Goal: Transaction & Acquisition: Purchase product/service

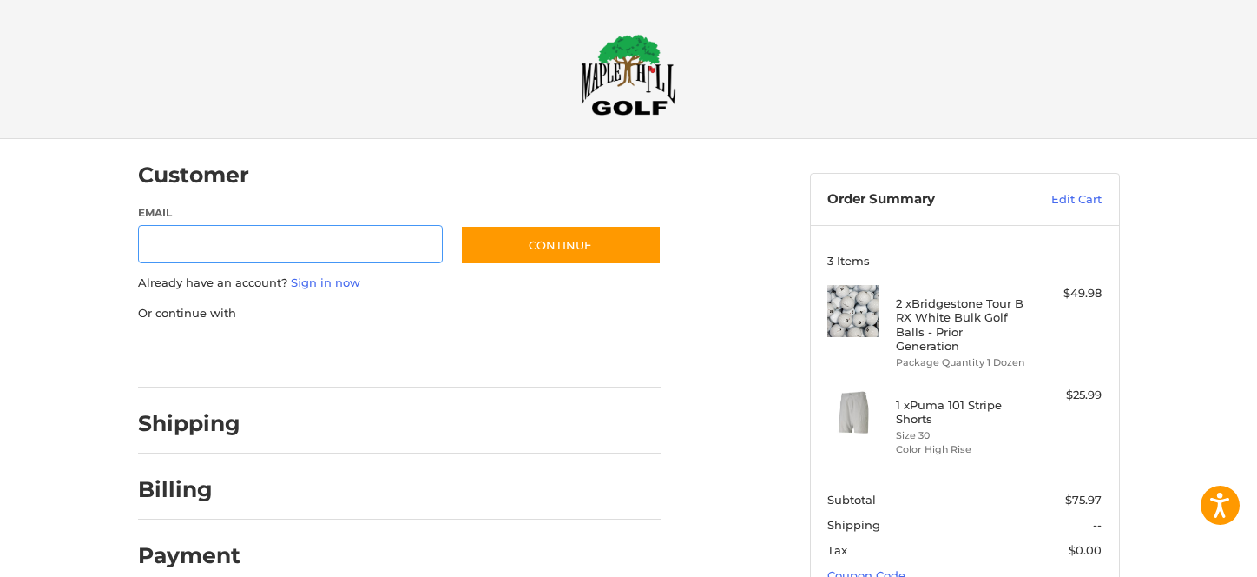
scroll to position [23, 0]
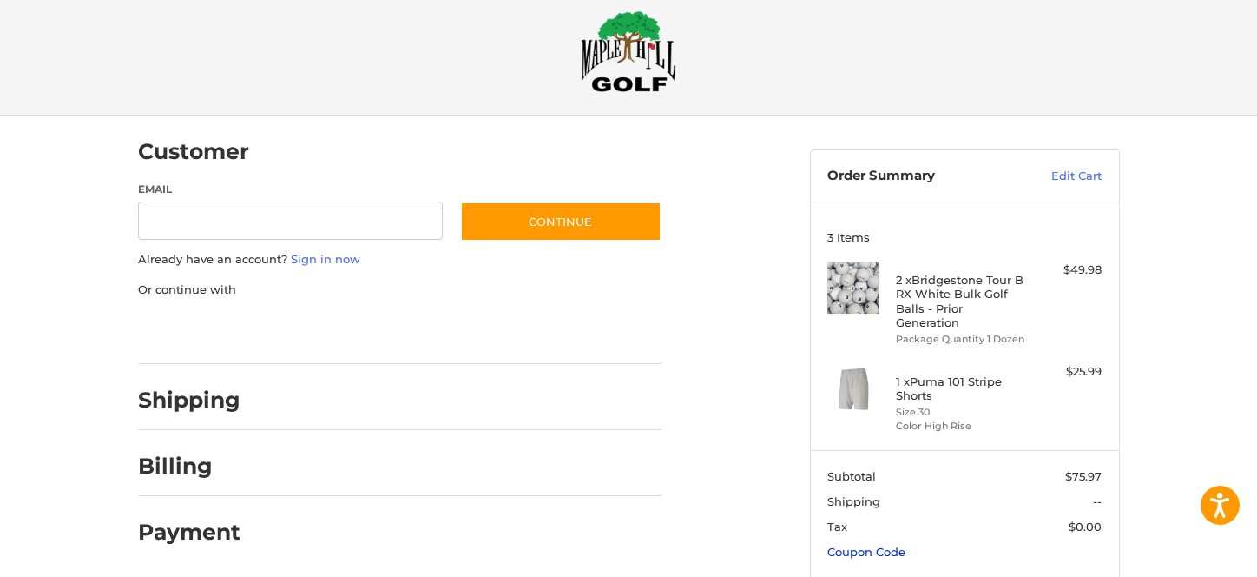
click at [840, 544] on link "Coupon Code" at bounding box center [867, 551] width 78 height 14
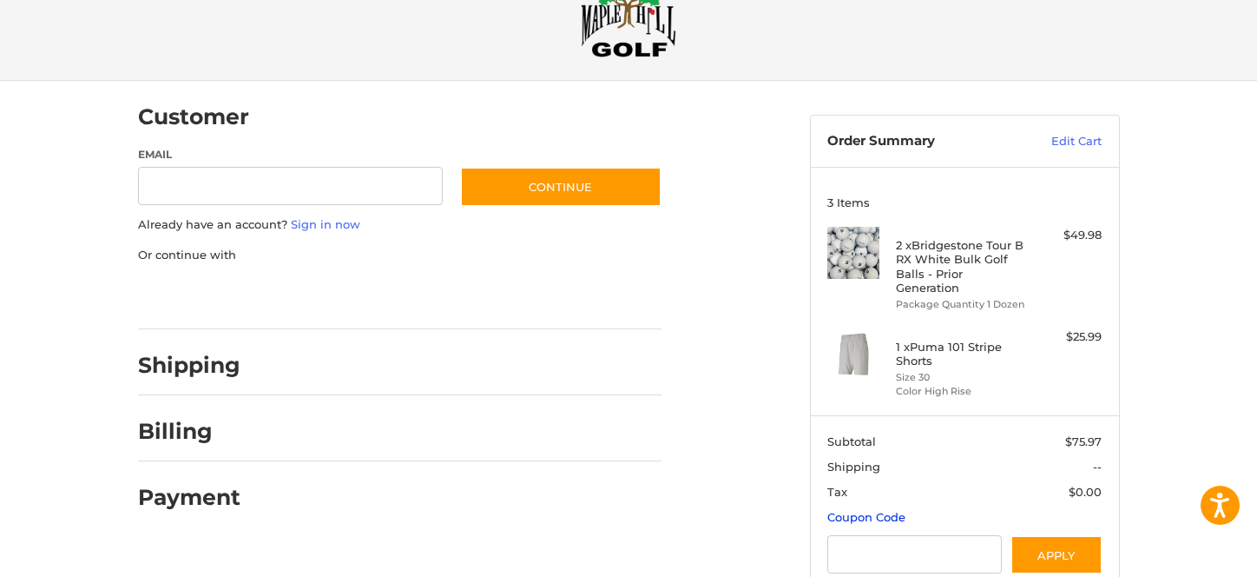
scroll to position [81, 0]
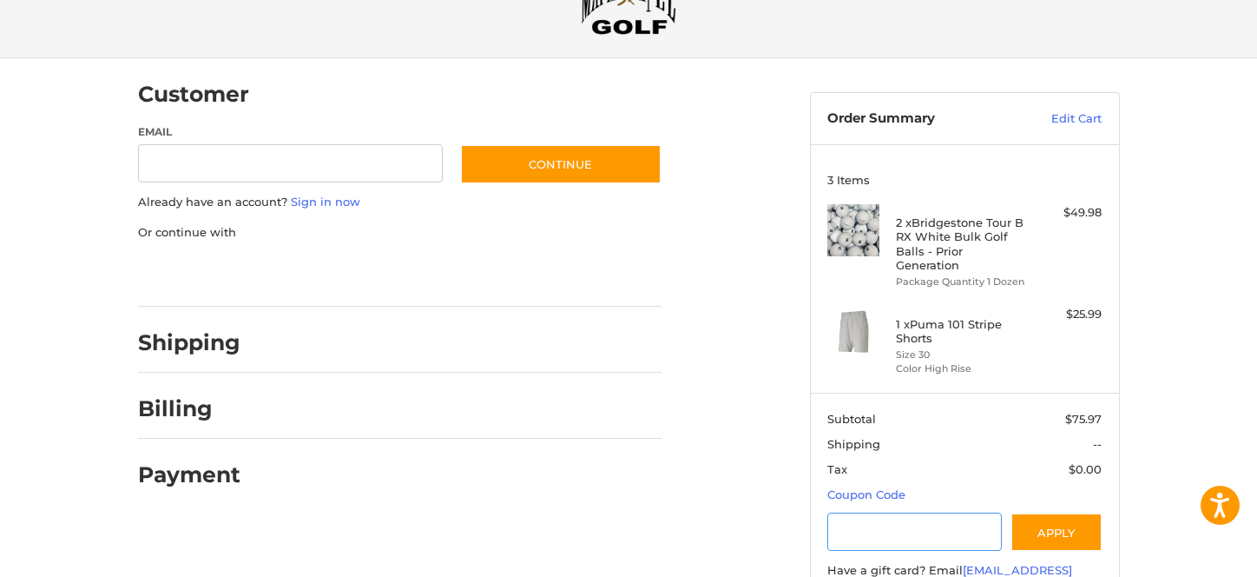
click at [965, 512] on input "Gift Certificate or Coupon Code" at bounding box center [915, 531] width 175 height 39
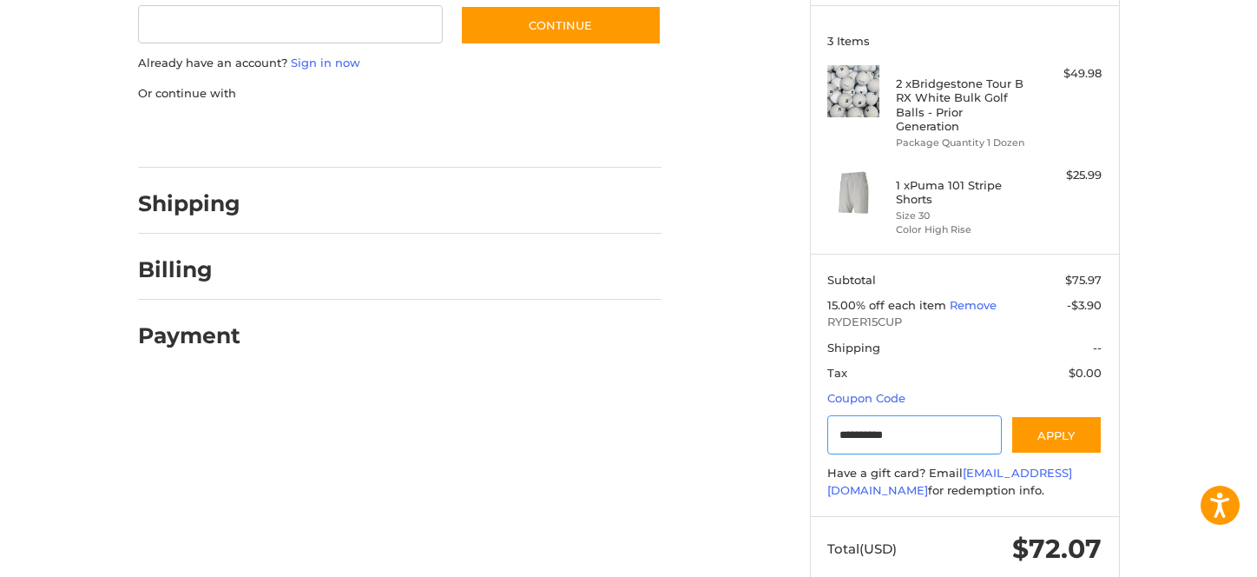
scroll to position [244, 0]
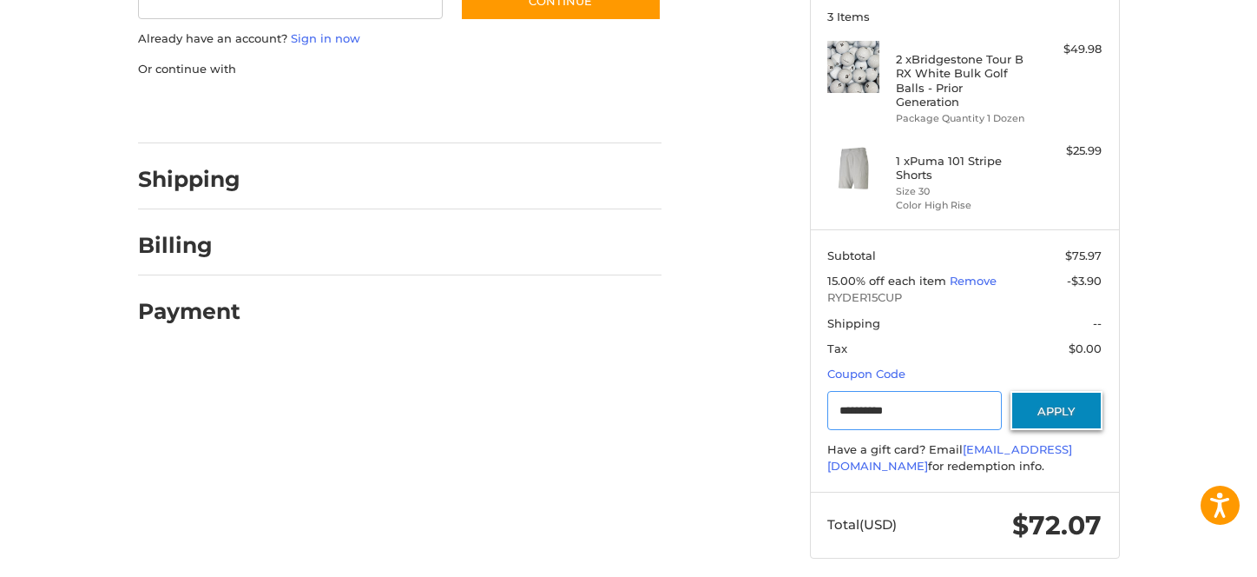
type input "**********"
click at [1050, 392] on button "Apply" at bounding box center [1057, 410] width 92 height 39
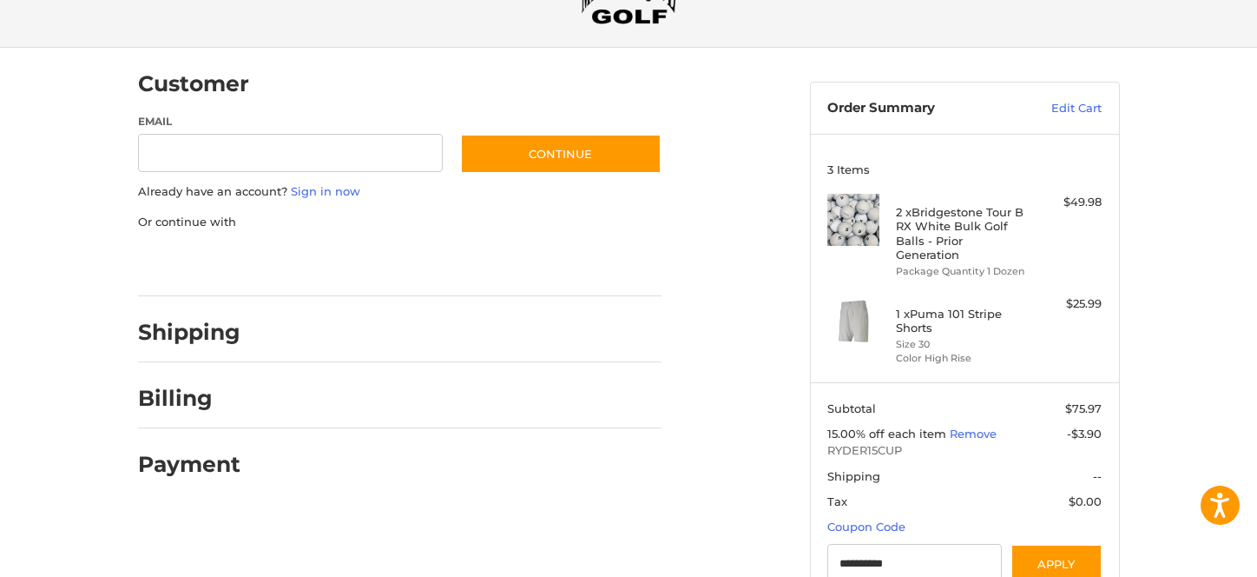
scroll to position [0, 0]
